Goal: Check status: Check status

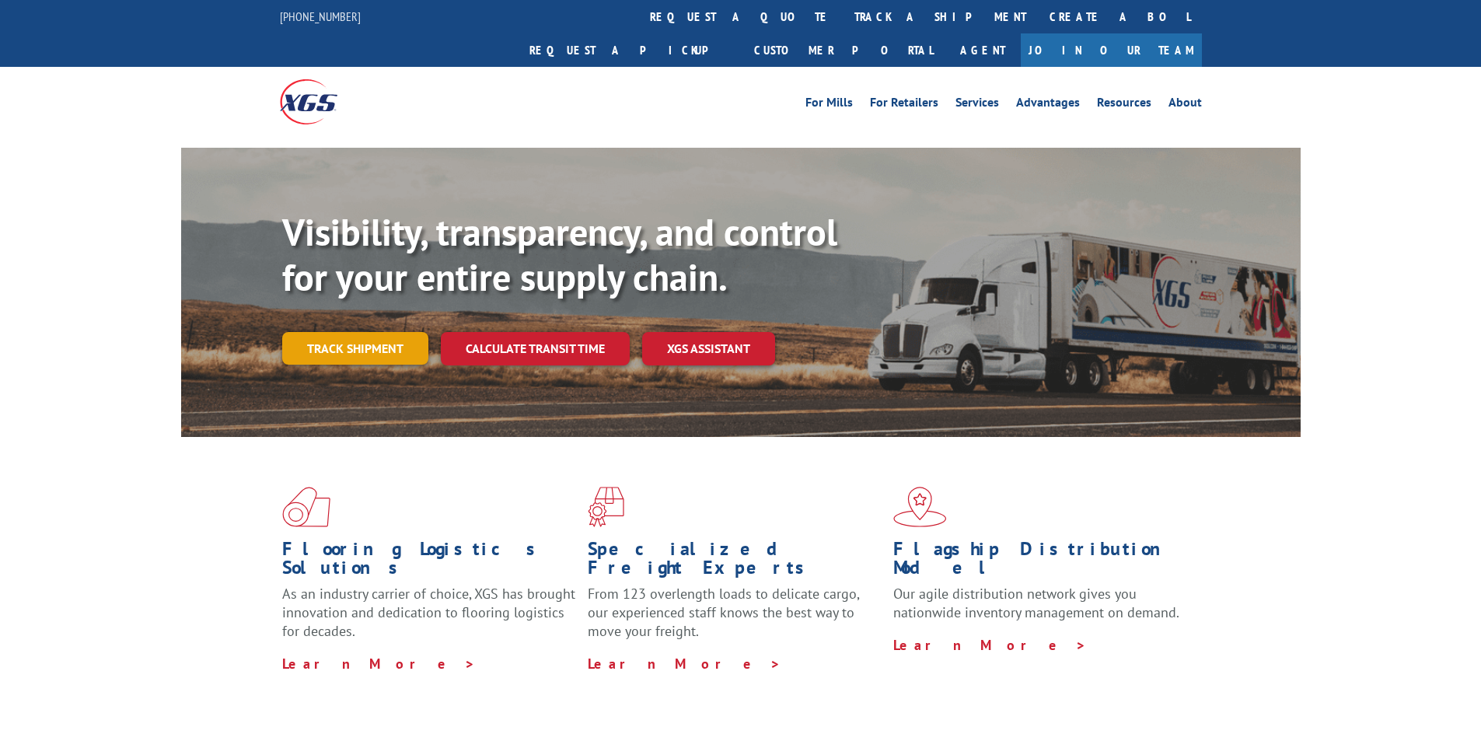
click at [354, 332] on link "Track shipment" at bounding box center [355, 348] width 146 height 33
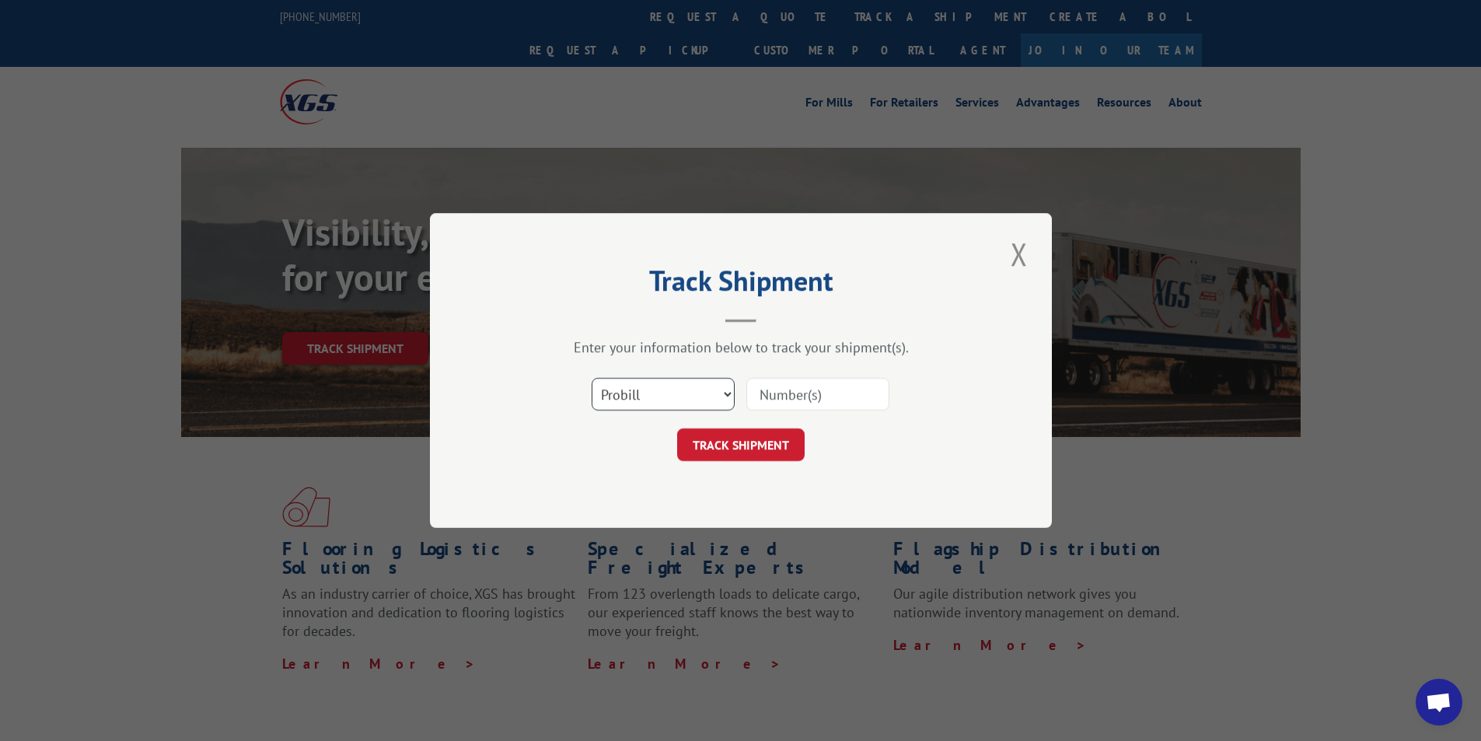
click at [693, 393] on select "Select category... Probill BOL PO" at bounding box center [663, 394] width 143 height 33
select select "po"
click at [592, 378] on select "Select category... Probill BOL PO" at bounding box center [663, 394] width 143 height 33
click at [767, 390] on input at bounding box center [817, 394] width 143 height 33
type input "509128"
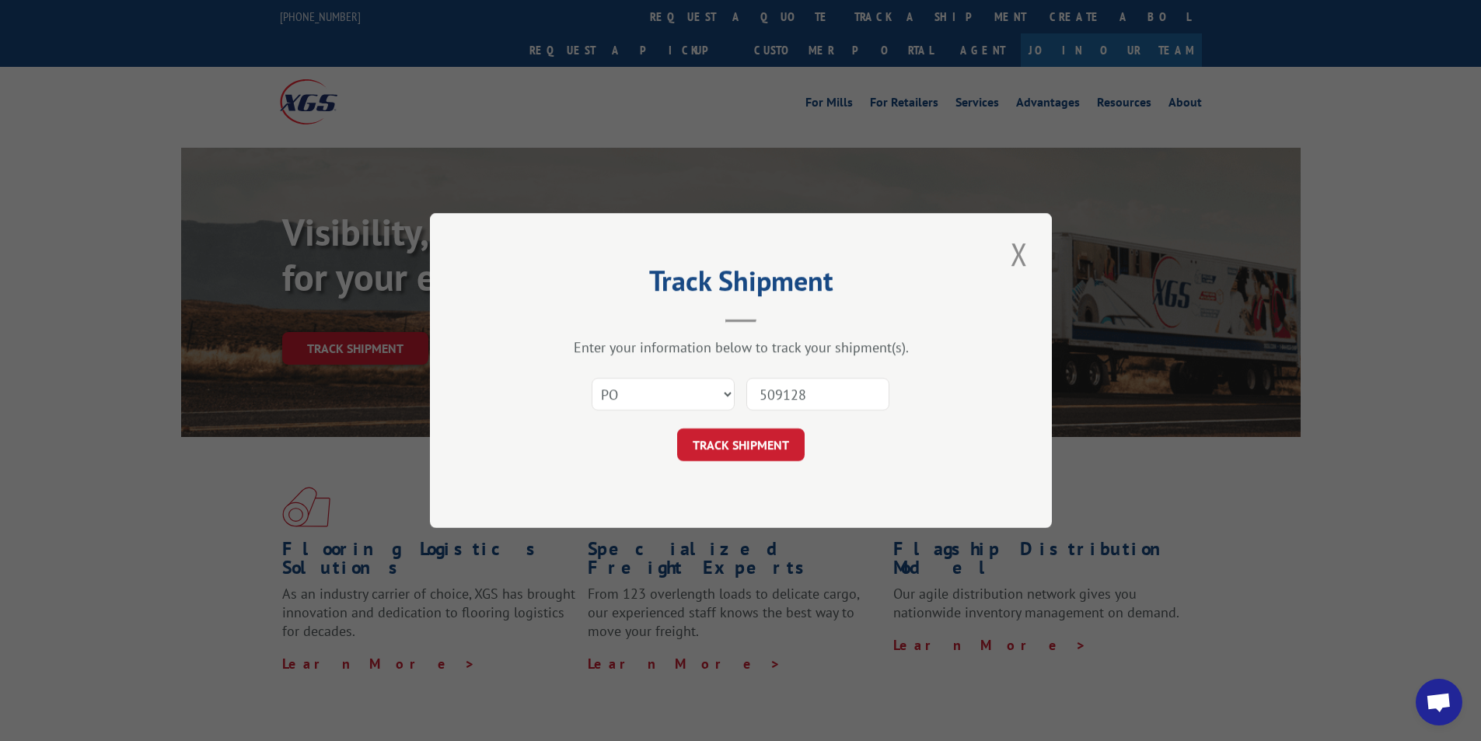
click button "TRACK SHIPMENT" at bounding box center [741, 444] width 128 height 33
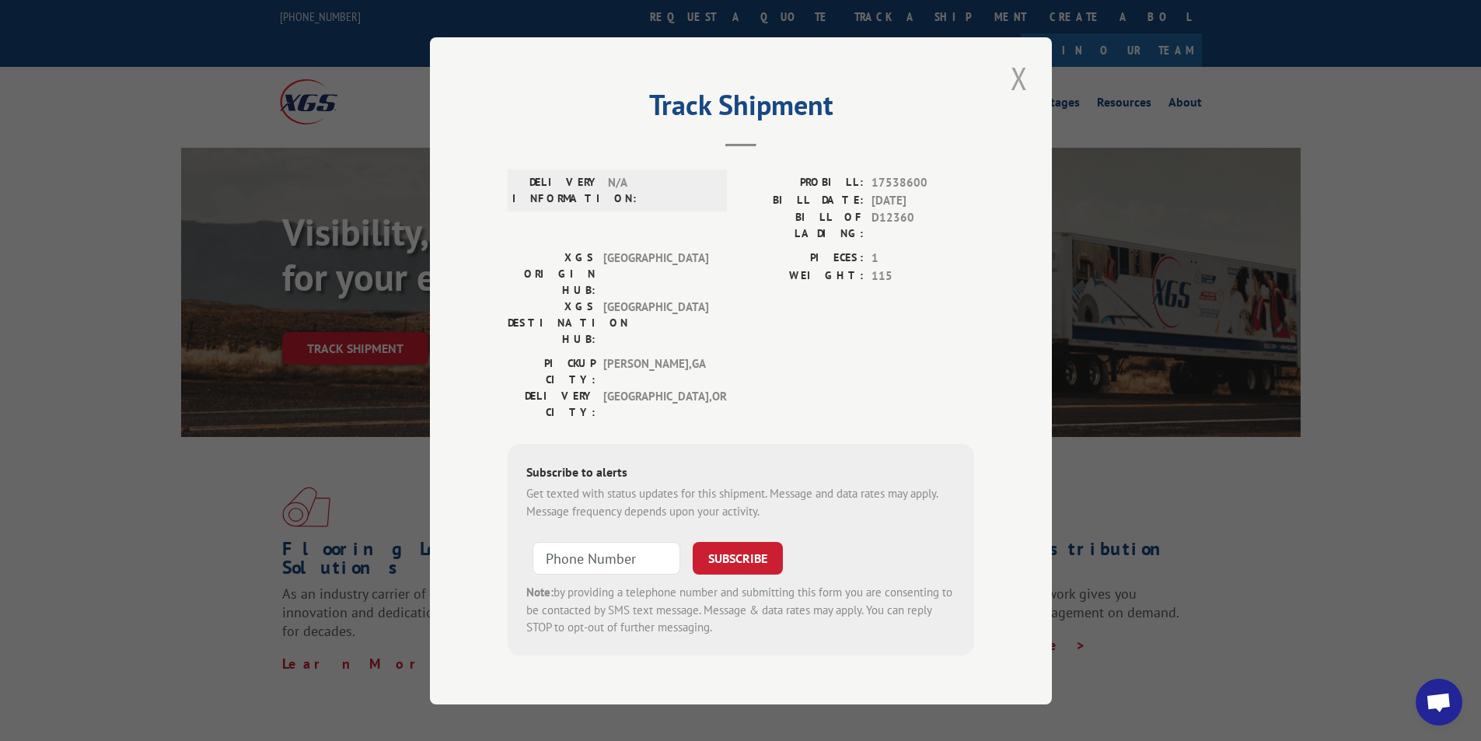
click at [1026, 95] on button "Close modal" at bounding box center [1019, 78] width 26 height 43
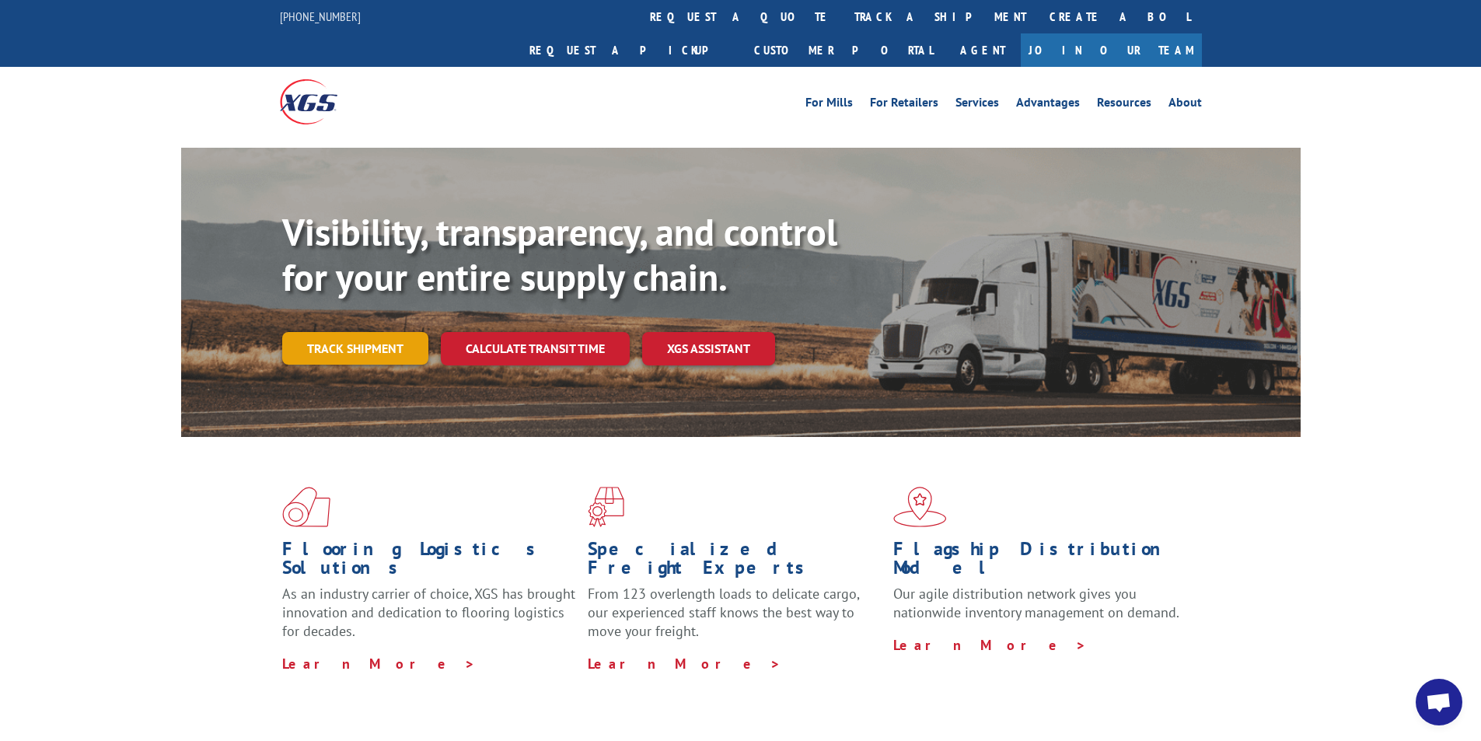
click at [379, 332] on link "Track shipment" at bounding box center [355, 348] width 146 height 33
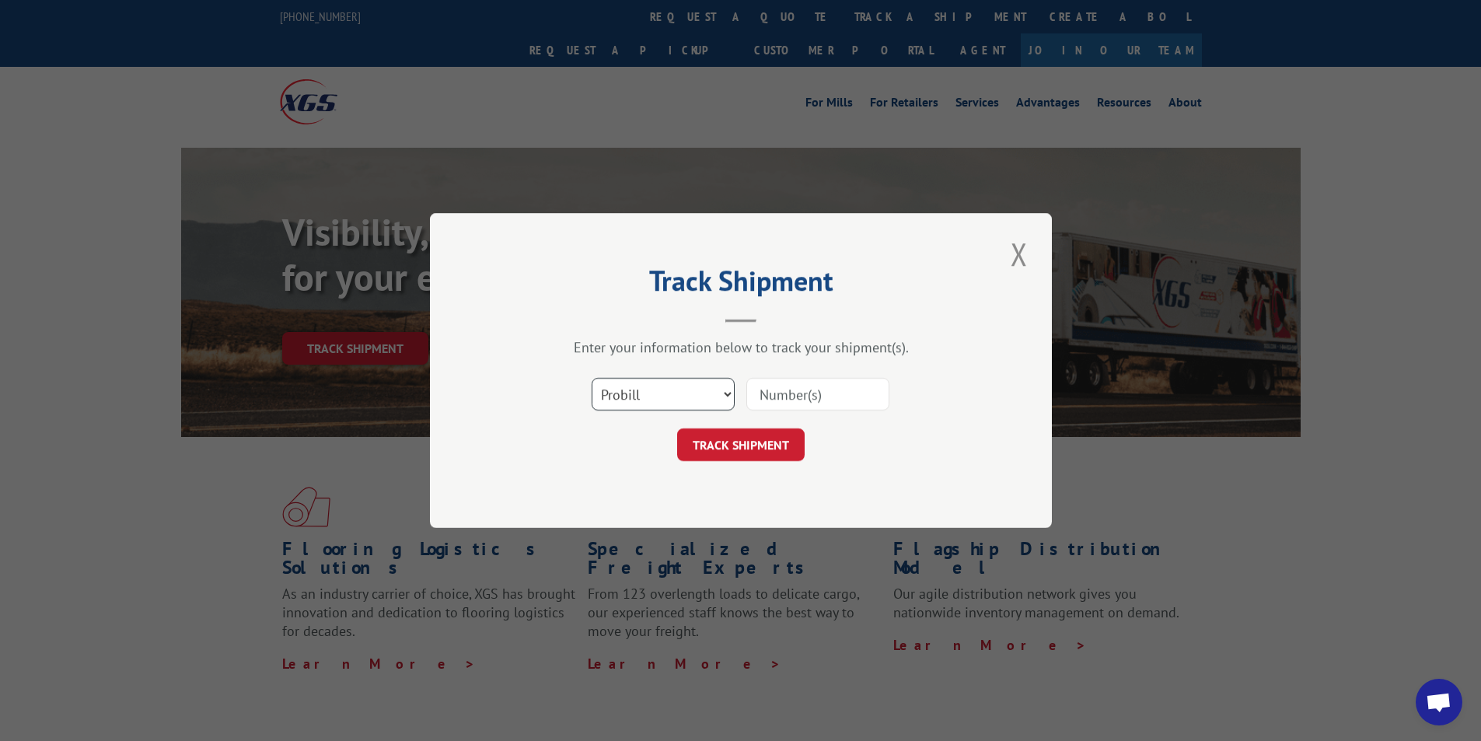
click at [624, 390] on select "Select category... Probill BOL PO" at bounding box center [663, 394] width 143 height 33
select select "bol"
click at [592, 378] on select "Select category... Probill BOL PO" at bounding box center [663, 394] width 143 height 33
paste input "54388528"
type input "54388528"
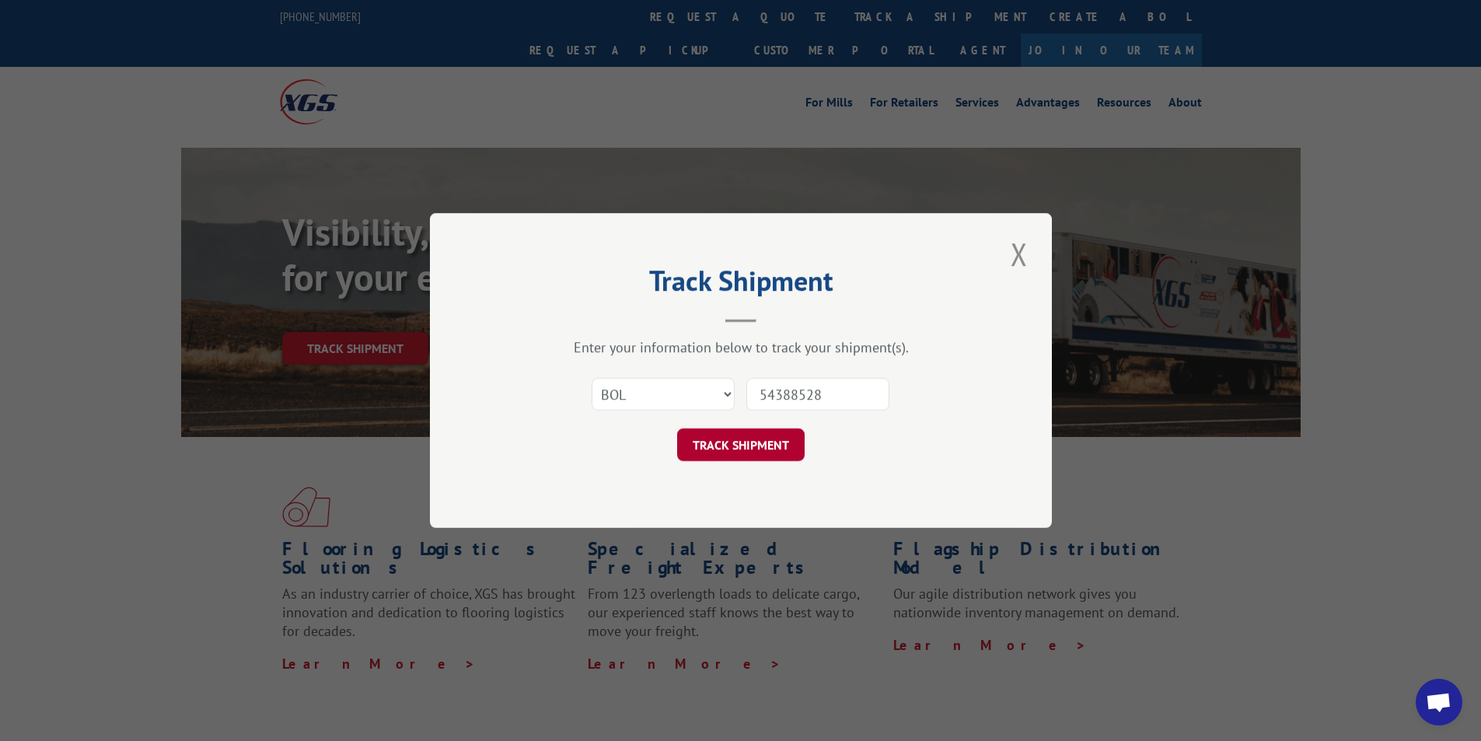
click at [729, 429] on button "TRACK SHIPMENT" at bounding box center [741, 444] width 128 height 33
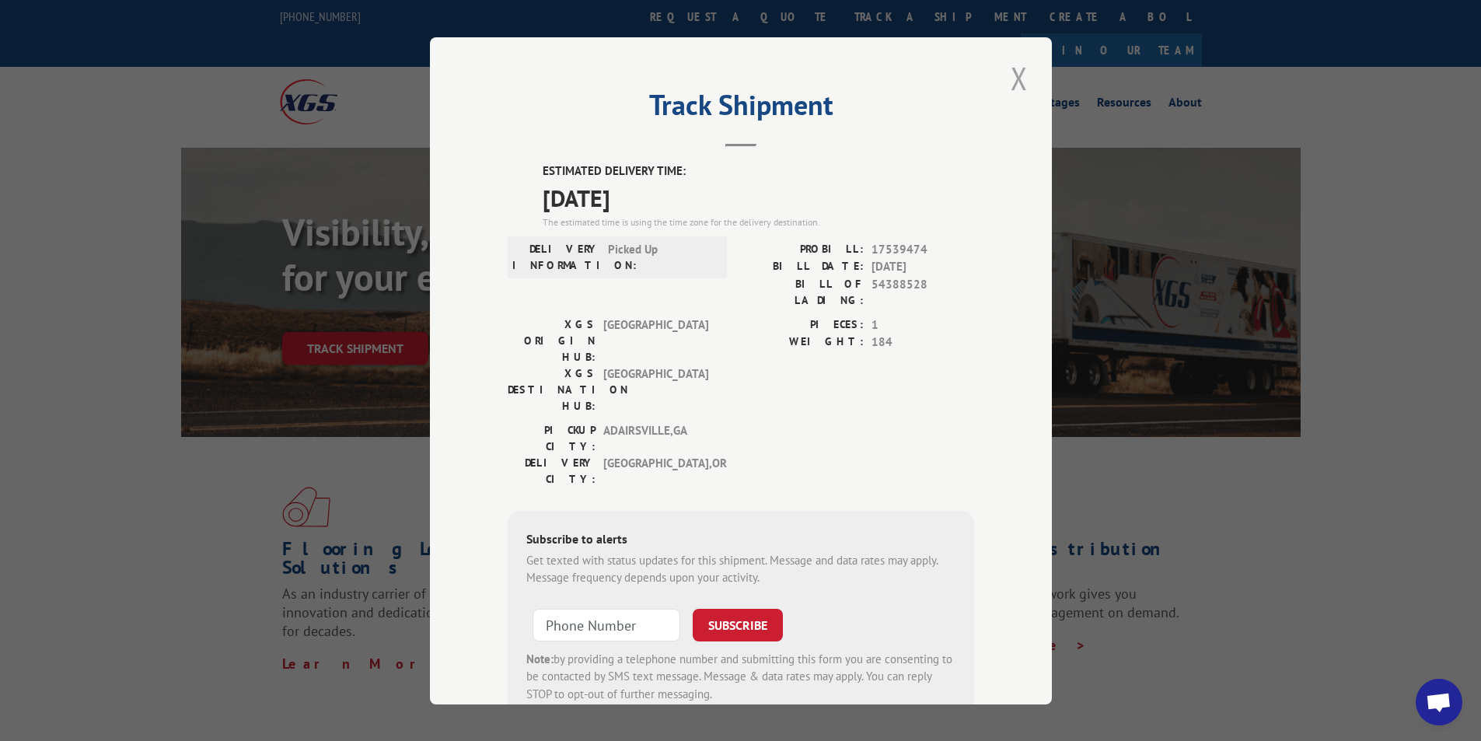
click at [1009, 82] on button "Close modal" at bounding box center [1019, 78] width 26 height 43
